Goal: Task Accomplishment & Management: Complete application form

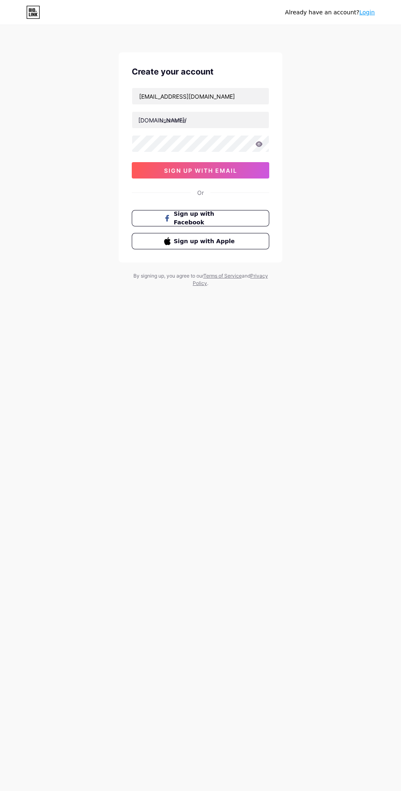
type input "[EMAIL_ADDRESS][DOMAIN_NAME]"
click at [226, 117] on input "text" at bounding box center [200, 120] width 137 height 16
type input "modifyxhub"
click at [259, 144] on icon at bounding box center [259, 143] width 7 height 5
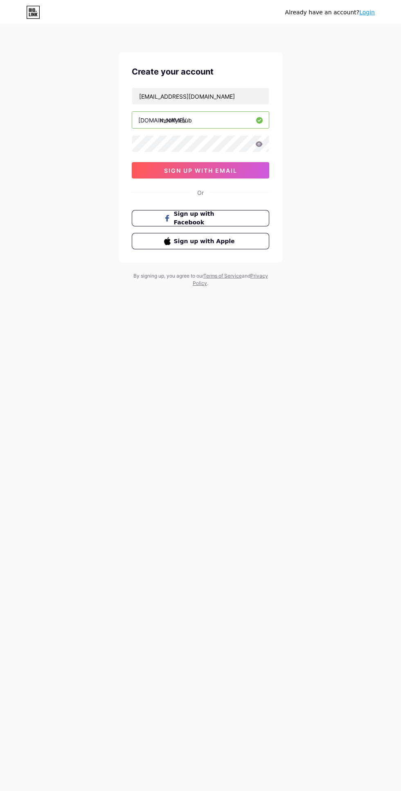
click at [262, 146] on icon at bounding box center [259, 144] width 7 height 6
click at [259, 144] on icon at bounding box center [259, 143] width 7 height 5
click at [260, 144] on icon at bounding box center [259, 143] width 7 height 5
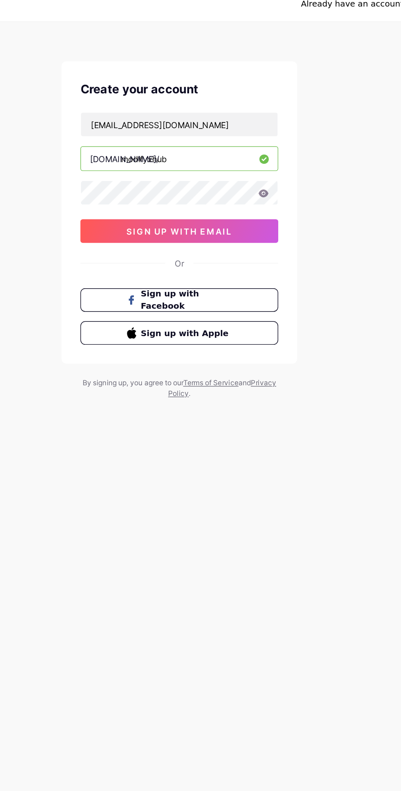
click at [262, 143] on icon at bounding box center [259, 143] width 7 height 5
click at [258, 145] on icon at bounding box center [259, 143] width 7 height 5
click at [260, 141] on icon at bounding box center [259, 143] width 7 height 5
click at [244, 167] on button "sign up with email" at bounding box center [201, 170] width 138 height 16
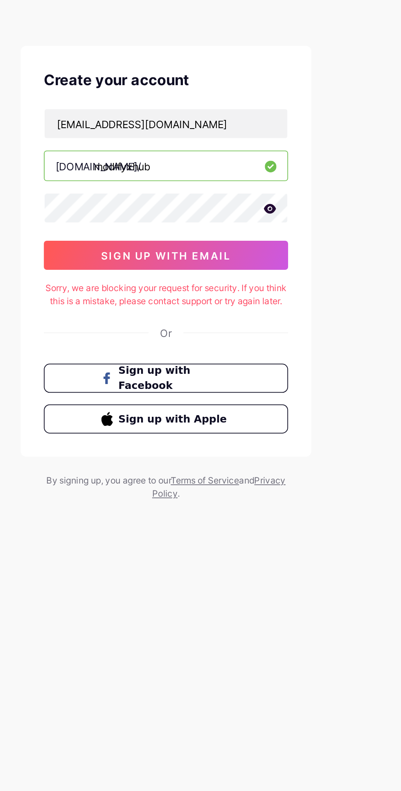
click at [260, 142] on icon at bounding box center [259, 143] width 7 height 5
click at [262, 143] on icon at bounding box center [259, 144] width 8 height 8
click at [258, 143] on icon at bounding box center [259, 143] width 7 height 5
click at [249, 167] on button "sign up with email" at bounding box center [201, 170] width 138 height 16
